Goal: Find specific page/section: Find specific page/section

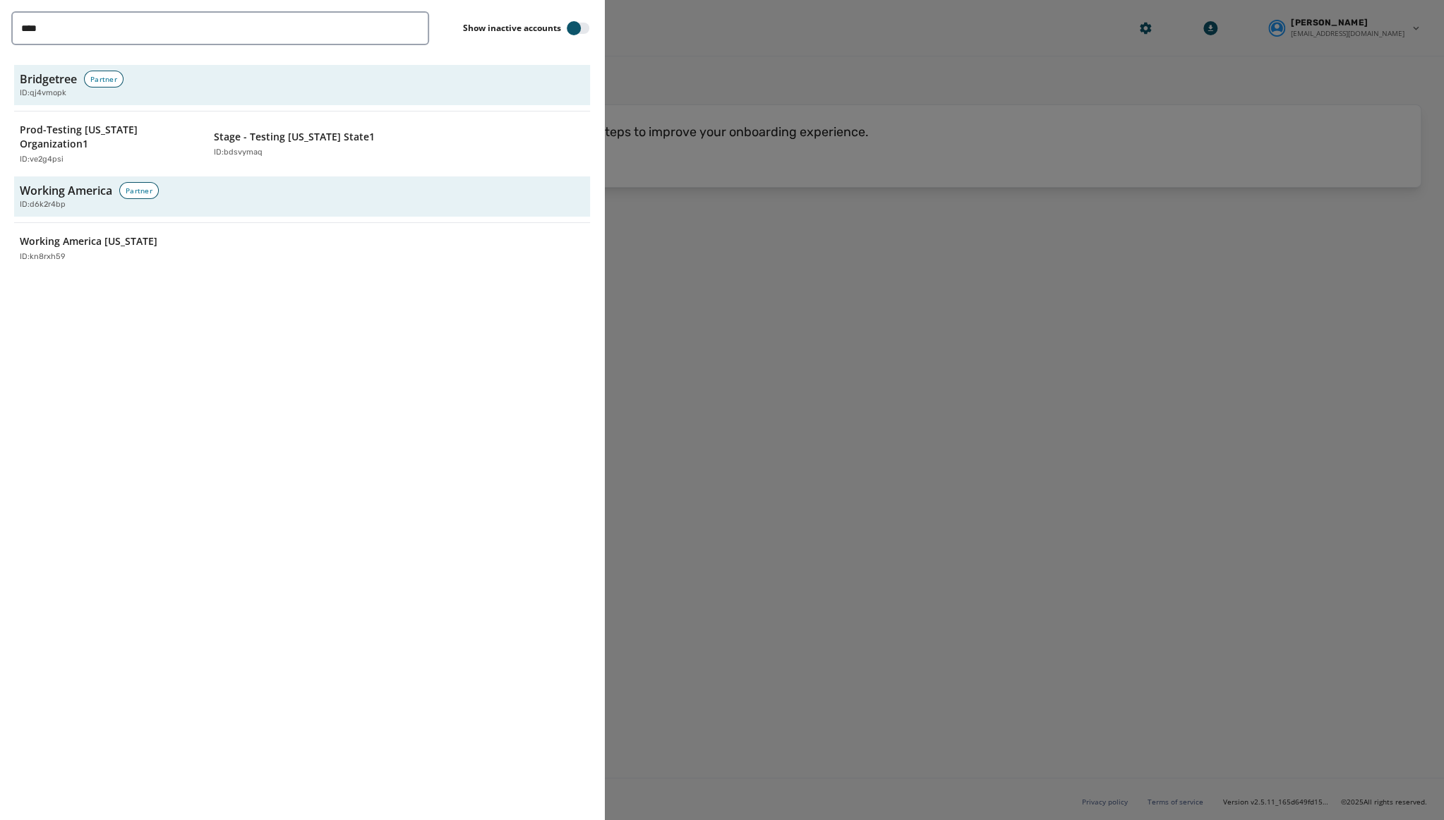
click at [217, 385] on div "**** Show inactive accounts Bridgetree Partner ID: qj4vmopk Prod-Testing Ohio O…" at bounding box center [302, 410] width 604 height 820
